Goal: Task Accomplishment & Management: Manage account settings

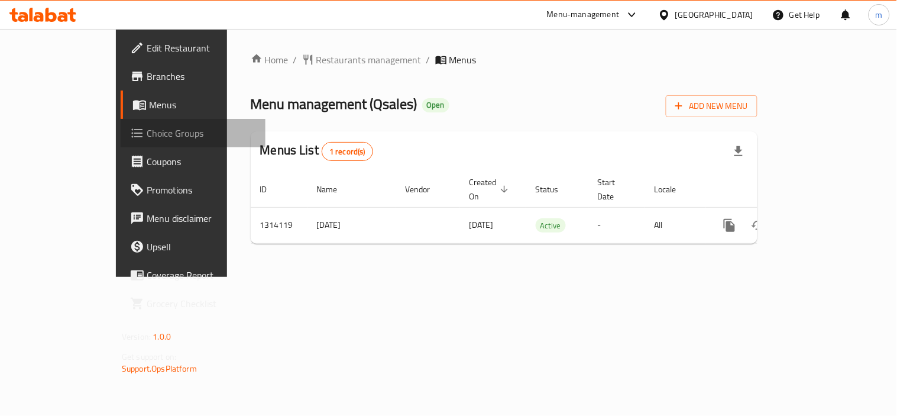
click at [121, 142] on link "Choice Groups" at bounding box center [193, 133] width 145 height 28
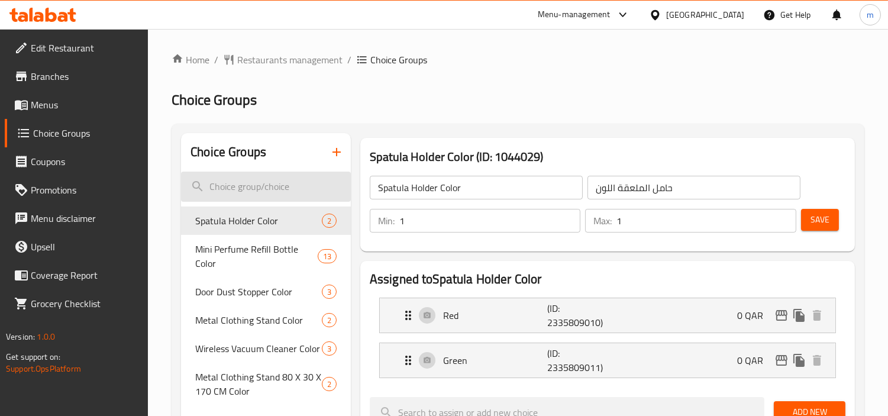
click at [245, 184] on input "search" at bounding box center [266, 187] width 170 height 30
paste input "Changes of Phone Holder Color"
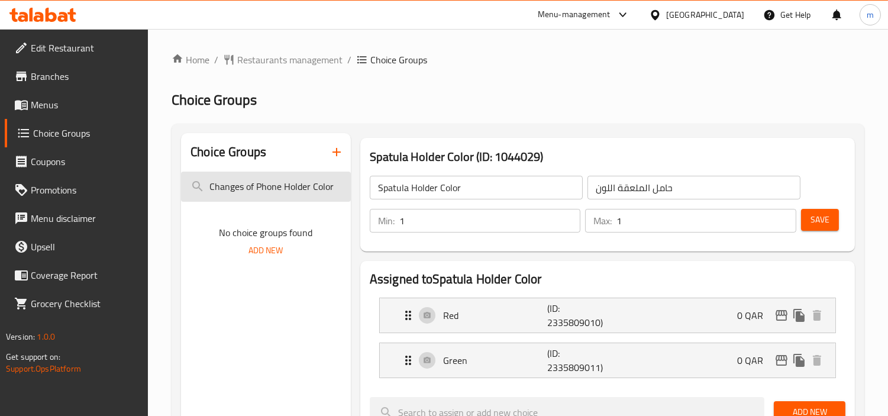
type input "Changes of Phone Holder Color"
click at [382, 107] on h2 "Choice Groups" at bounding box center [518, 99] width 693 height 19
click at [289, 184] on input "Changes of Phone Holder Color" at bounding box center [266, 187] width 170 height 30
click at [223, 187] on input "Changes of Phone Holder Color" at bounding box center [266, 187] width 170 height 30
click at [502, 95] on h2 "Choice Groups" at bounding box center [518, 99] width 693 height 19
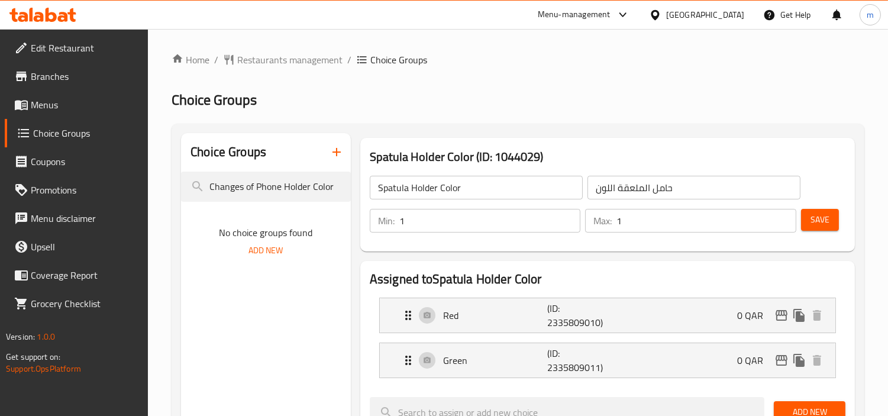
scroll to position [66, 0]
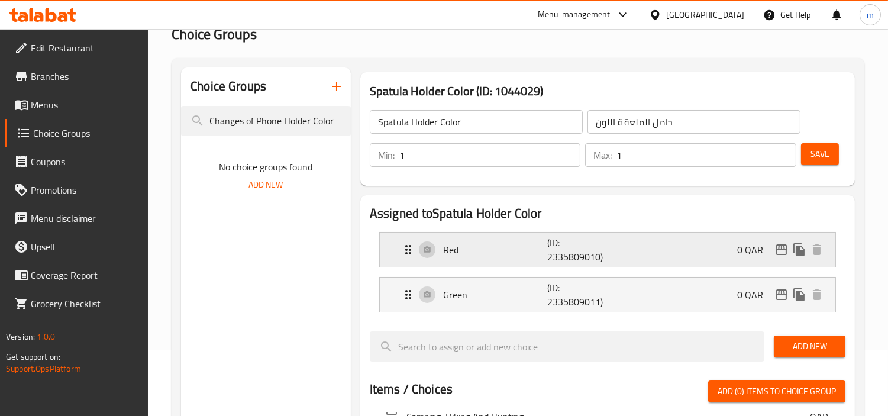
click at [407, 246] on icon "Expand" at bounding box center [408, 249] width 14 height 14
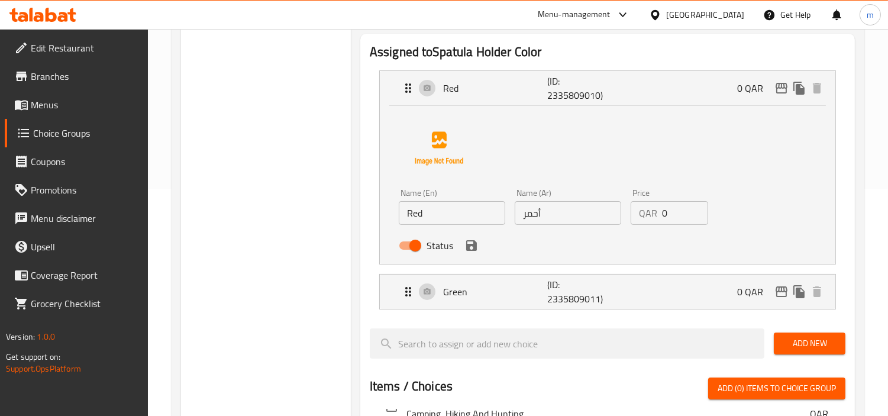
scroll to position [197, 0]
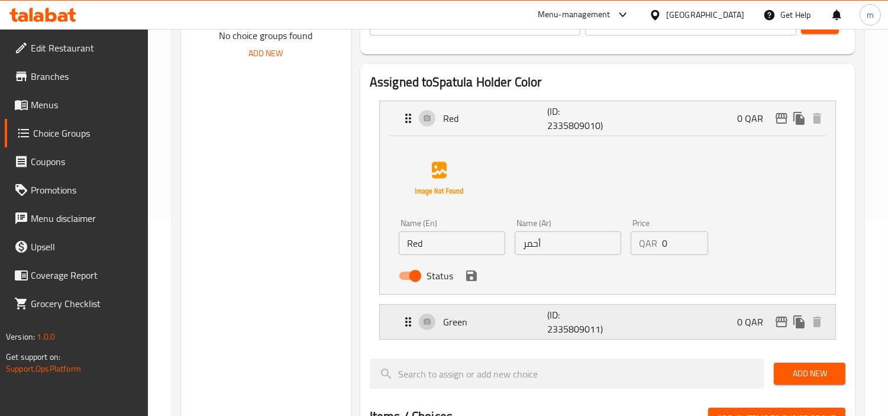
click at [402, 316] on icon "Expand" at bounding box center [408, 322] width 14 height 14
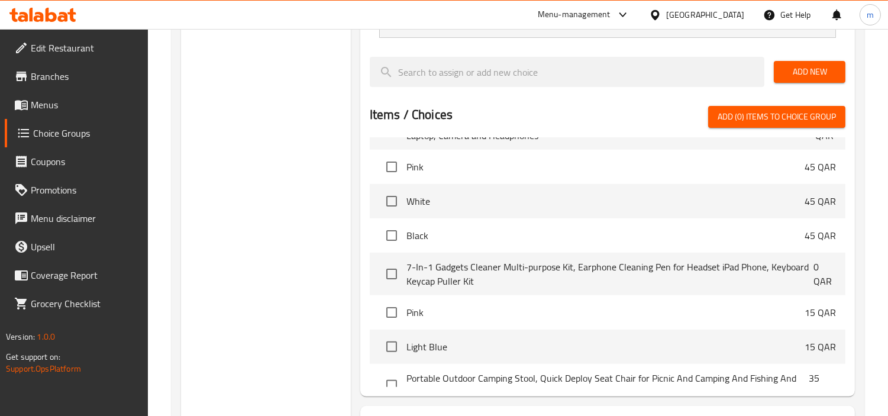
scroll to position [263, 0]
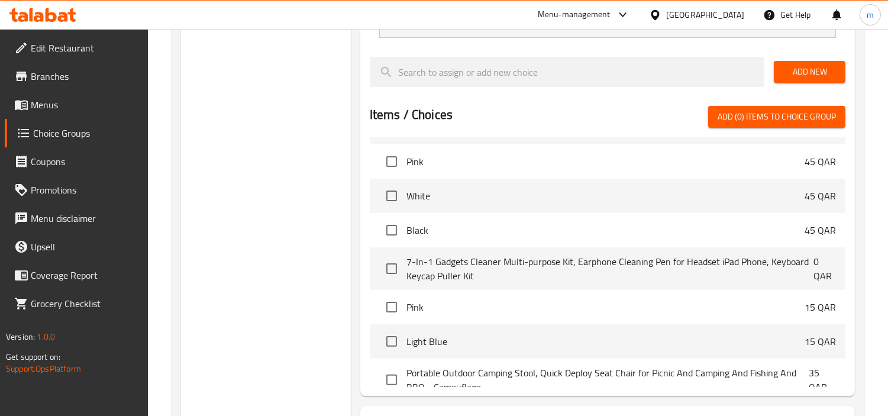
click at [480, 163] on span "Pink" at bounding box center [605, 161] width 398 height 14
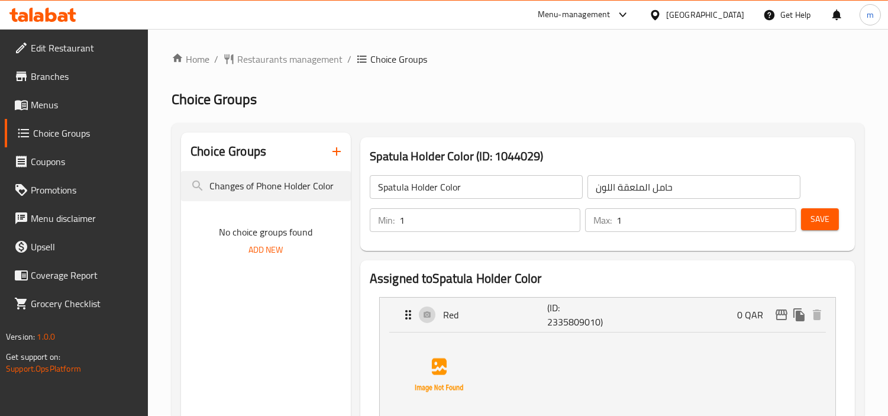
scroll to position [0, 0]
click at [728, 14] on div "[GEOGRAPHIC_DATA]" at bounding box center [705, 14] width 78 height 13
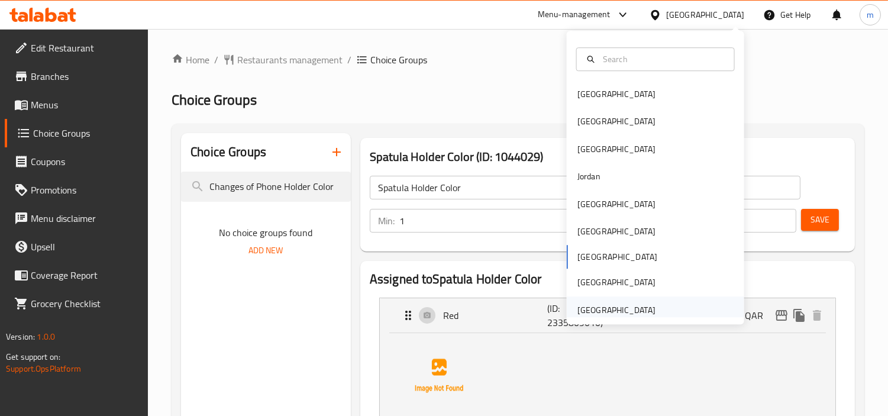
click at [635, 299] on div "United Arab Emirates" at bounding box center [616, 309] width 97 height 27
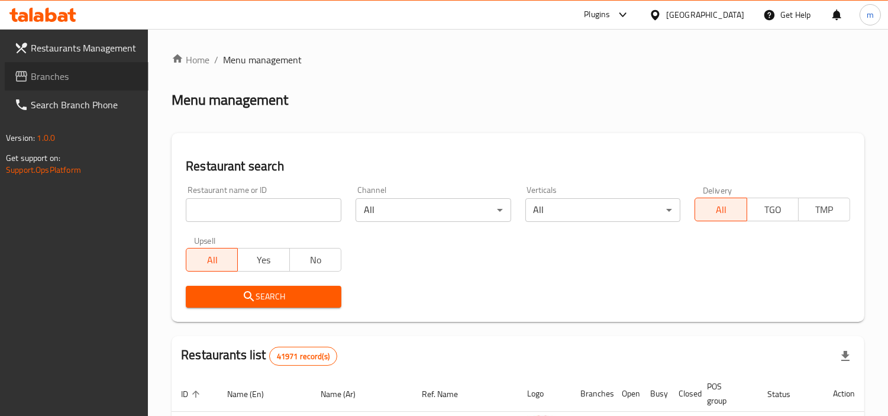
click at [69, 72] on span "Branches" at bounding box center [85, 76] width 108 height 14
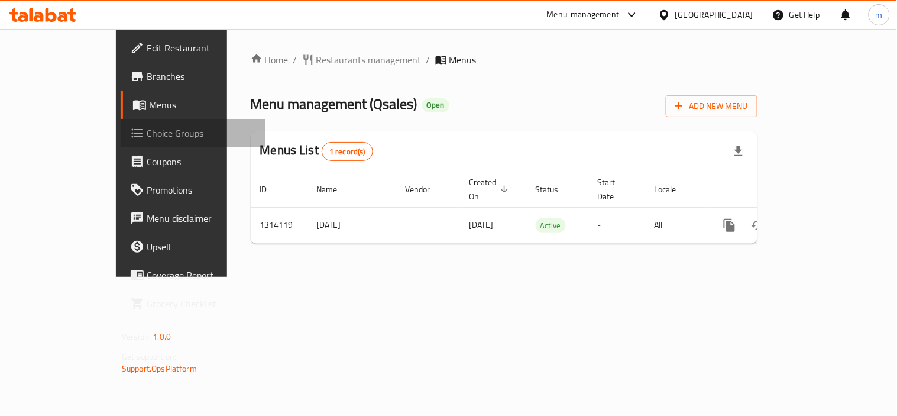
click at [147, 130] on span "Choice Groups" at bounding box center [201, 133] width 109 height 14
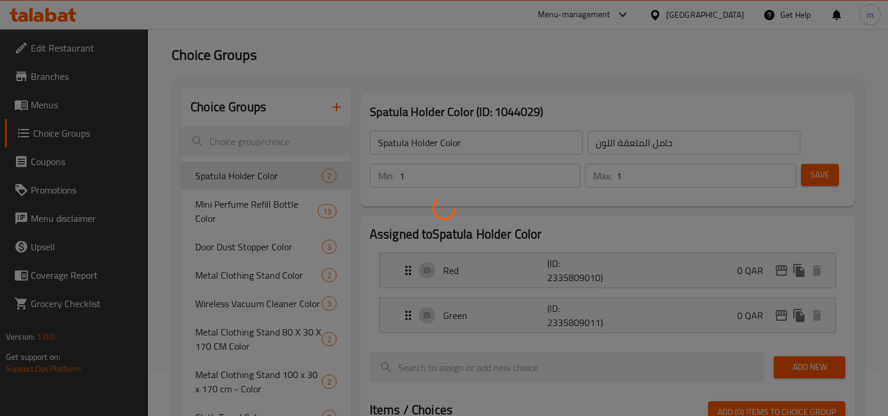
scroll to position [131, 0]
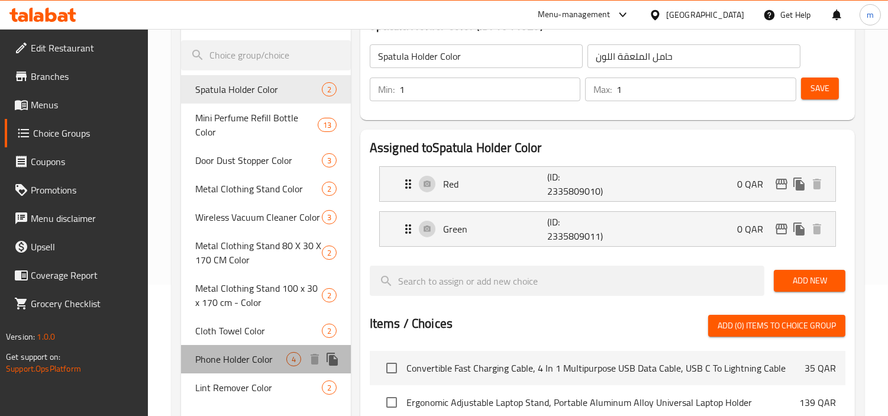
click at [217, 354] on span "Phone Holder Color" at bounding box center [240, 359] width 91 height 14
type input "Phone Holder Color"
type input "لون حامل الهاتف"
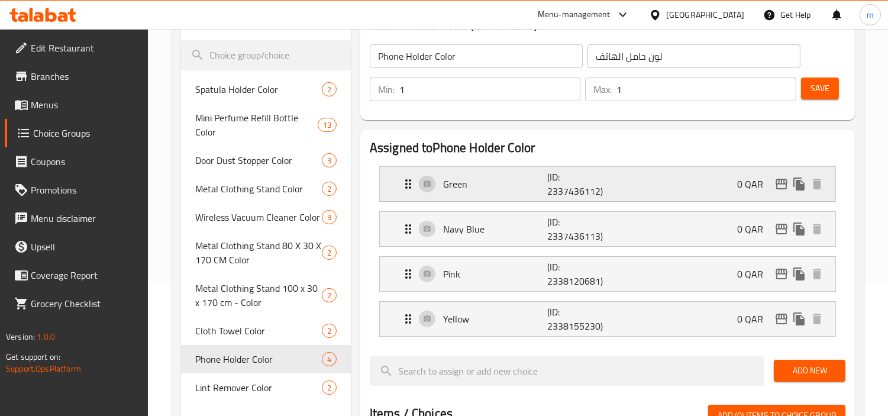
click at [406, 185] on icon "Expand" at bounding box center [408, 183] width 6 height 9
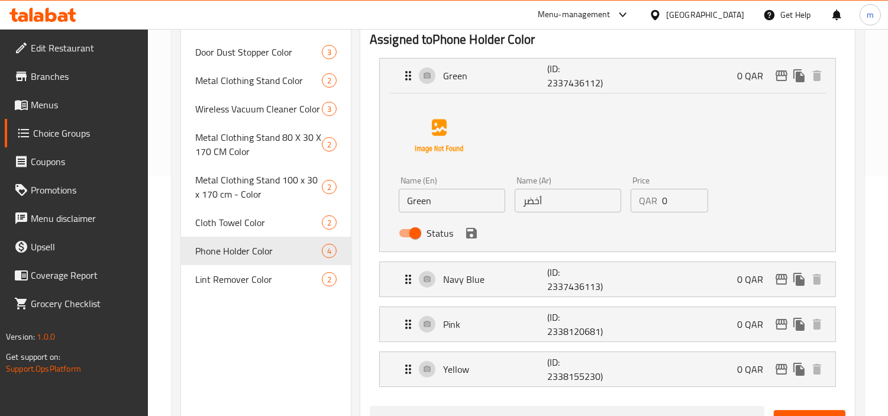
scroll to position [263, 0]
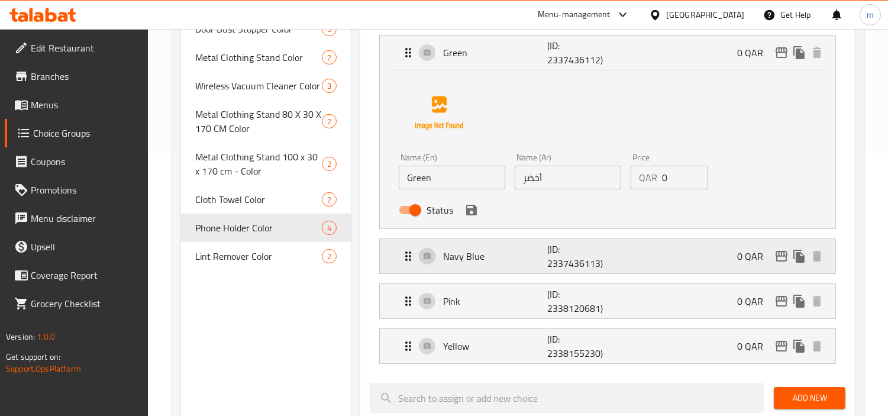
click at [405, 247] on div "Navy Blue (ID: 2337436113) 0 QAR" at bounding box center [611, 256] width 420 height 34
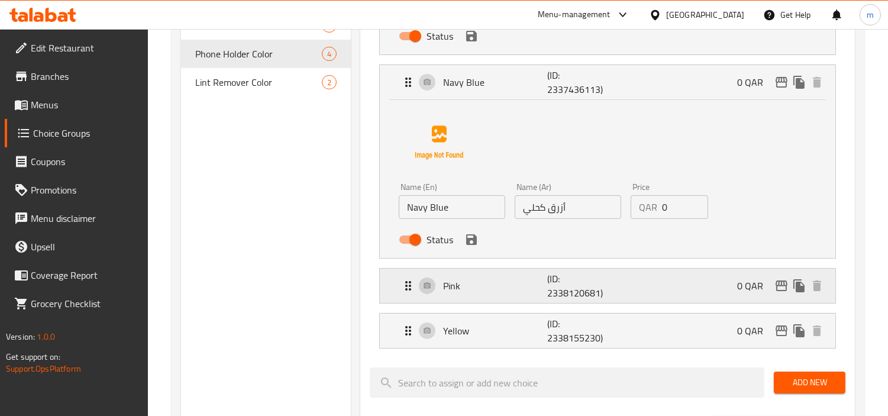
scroll to position [460, 0]
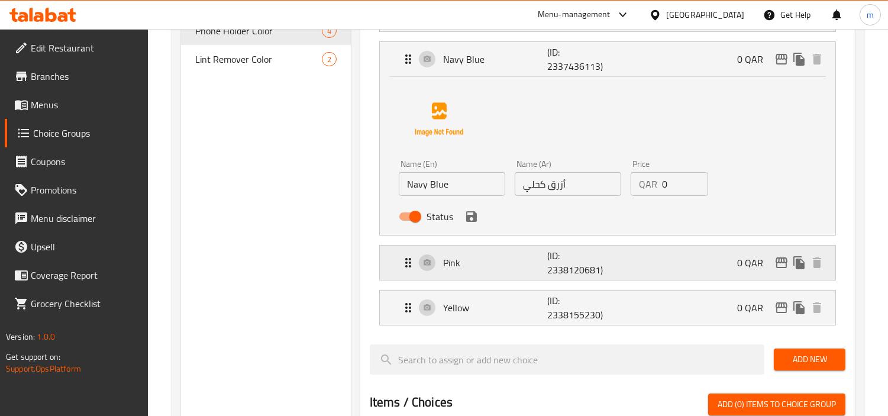
click at [408, 261] on icon "Expand" at bounding box center [408, 262] width 14 height 14
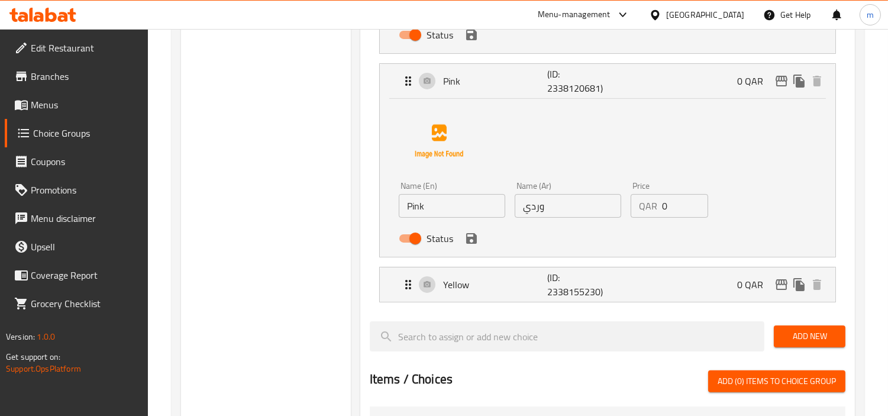
scroll to position [657, 0]
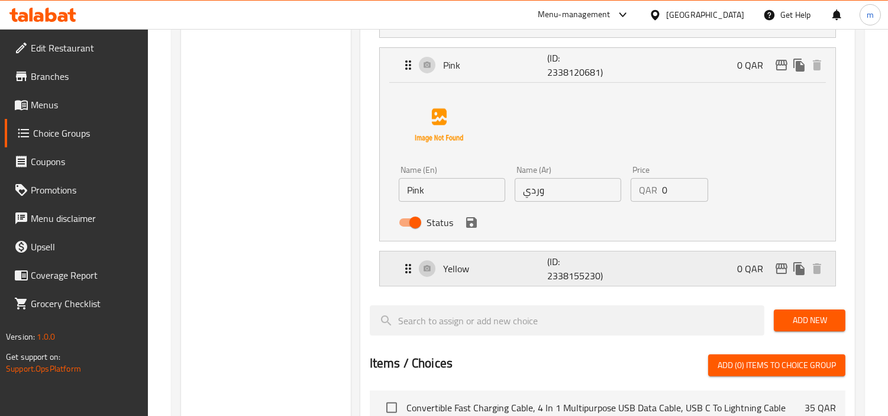
click at [400, 266] on div "Yellow (ID: 2338155230) 0 QAR" at bounding box center [607, 268] width 455 height 34
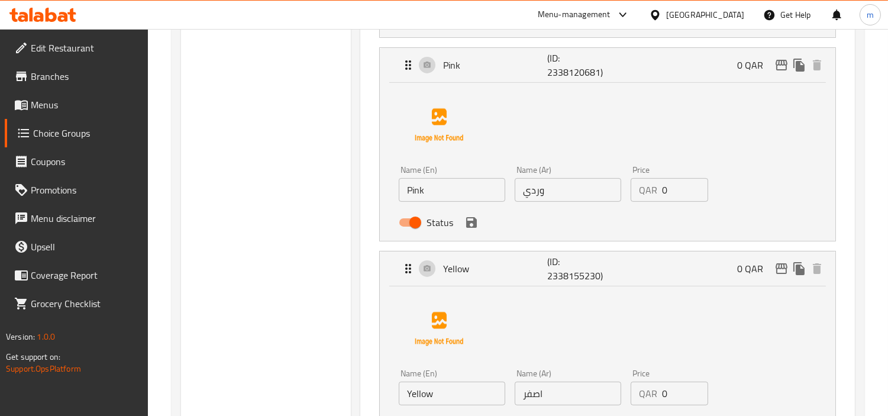
click at [308, 293] on div "Choice Groups Spatula Holder Color 2 Mini Perfume Refill Bottle Color 13 Door D…" at bounding box center [266, 183] width 170 height 1415
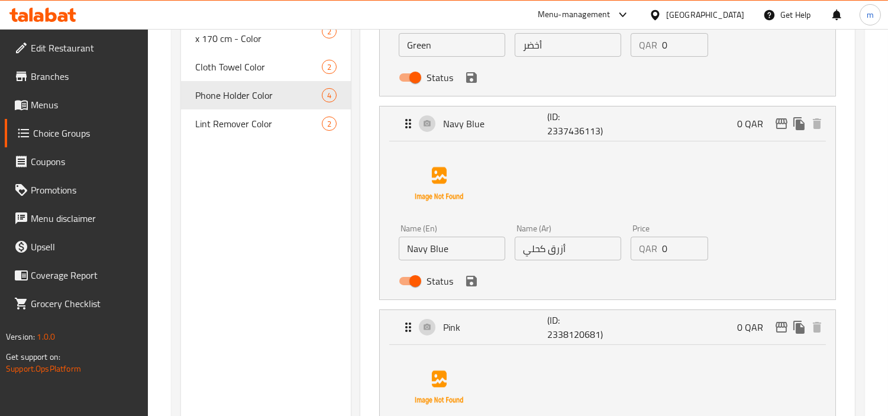
scroll to position [394, 0]
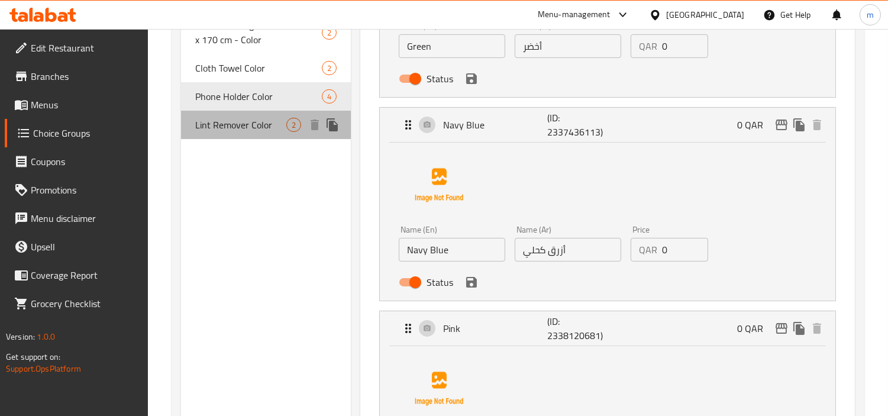
click at [276, 127] on span "Lint Remover Color" at bounding box center [240, 125] width 91 height 14
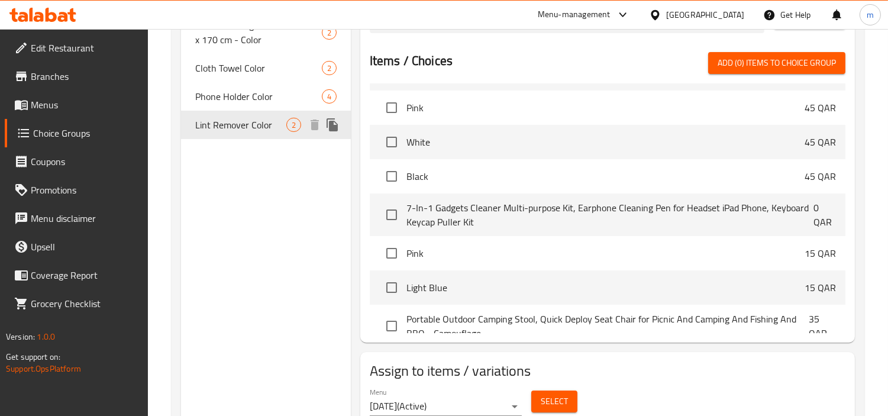
type input "Lint Remover Color"
type input "مزيلة الوبر اللون"
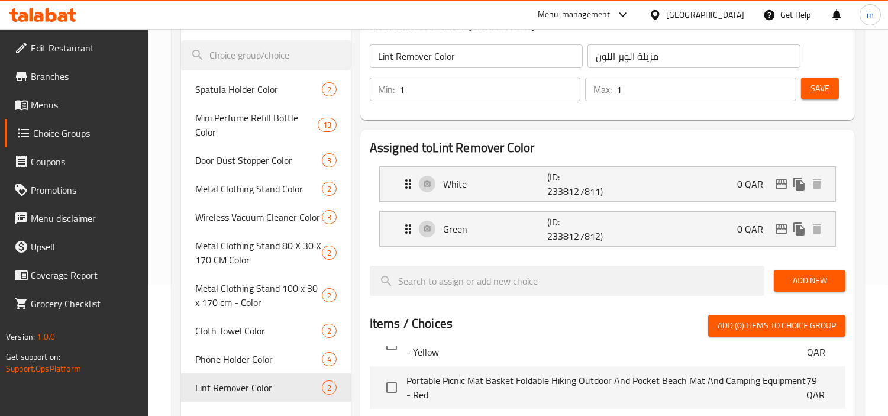
scroll to position [130, 0]
